Goal: Transaction & Acquisition: Purchase product/service

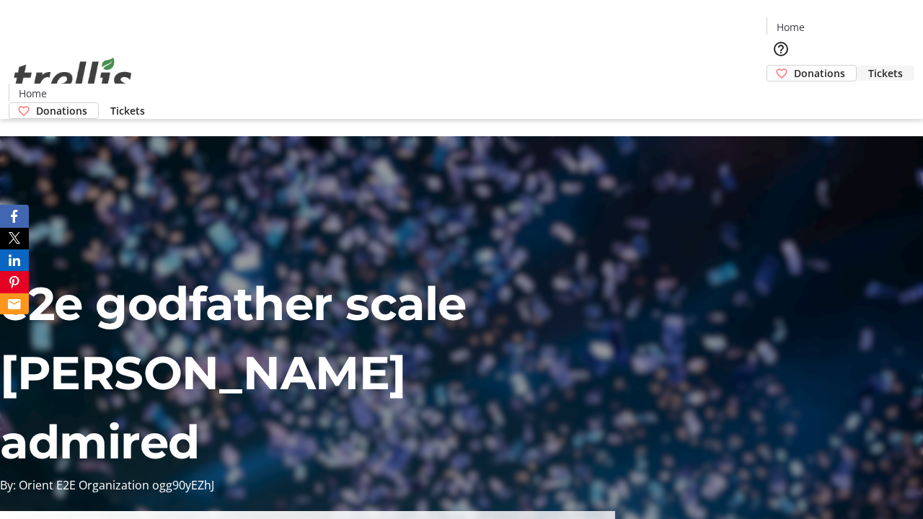
click at [868, 66] on span "Tickets" at bounding box center [885, 73] width 35 height 15
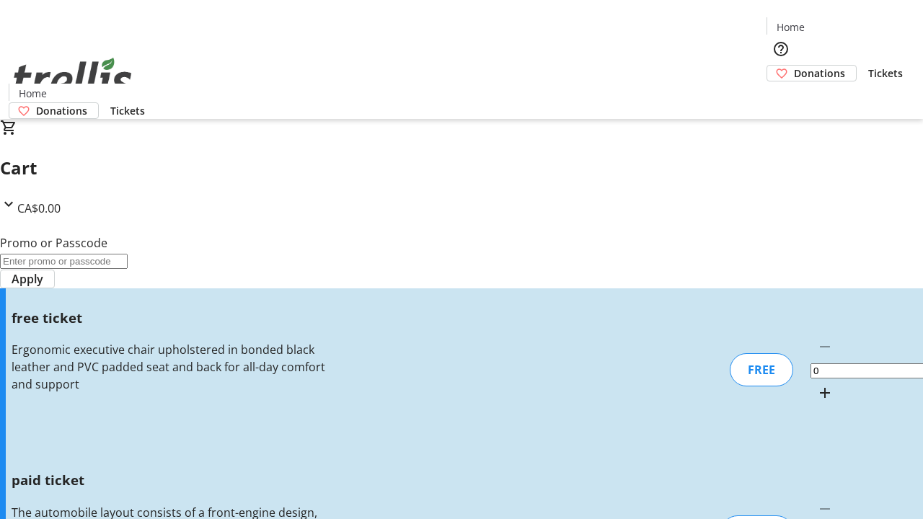
type input "1"
type input "FREE"
